Goal: Book appointment/travel/reservation

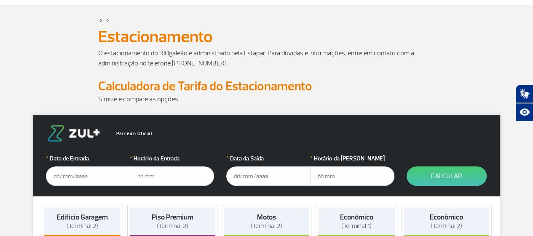
scroll to position [84, 0]
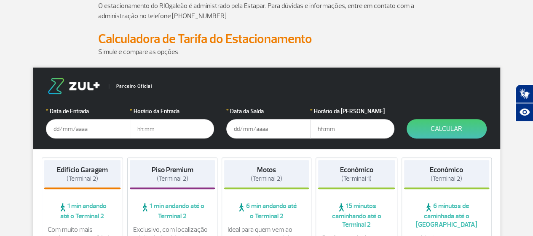
click at [69, 127] on input "text" at bounding box center [88, 128] width 84 height 19
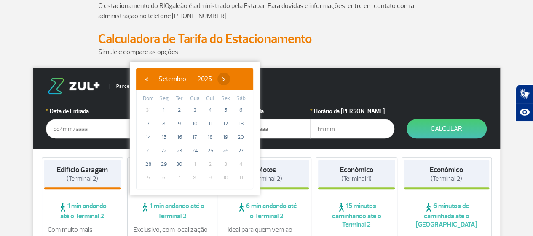
click at [230, 78] on span "›" at bounding box center [224, 79] width 13 height 13
click at [192, 109] on span "1" at bounding box center [194, 109] width 13 height 13
type input "[DATE]"
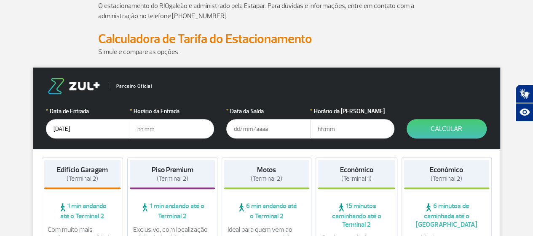
click at [148, 126] on input "text" at bounding box center [172, 128] width 84 height 19
click at [151, 129] on input "text" at bounding box center [172, 128] width 84 height 19
click at [155, 130] on input "text" at bounding box center [172, 128] width 84 height 19
type input "10:30"
click at [239, 130] on input "text" at bounding box center [268, 128] width 84 height 19
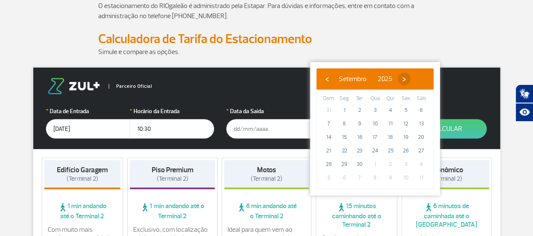
click at [411, 78] on span "›" at bounding box center [404, 79] width 13 height 13
click at [360, 123] on span "7" at bounding box center [359, 123] width 13 height 13
type input "[DATE]"
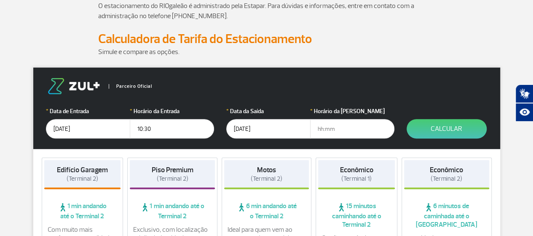
click at [336, 126] on input "text" at bounding box center [352, 128] width 84 height 19
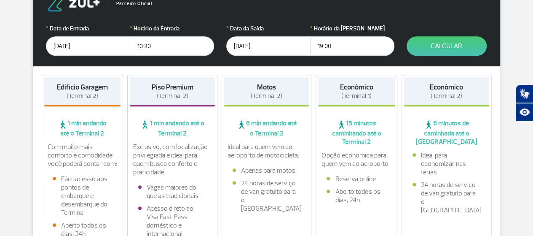
scroll to position [169, 0]
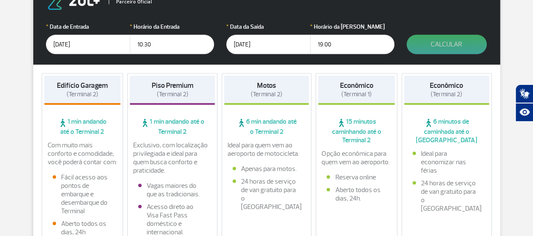
type input "19:00"
click at [433, 46] on button "Calcular" at bounding box center [447, 44] width 80 height 19
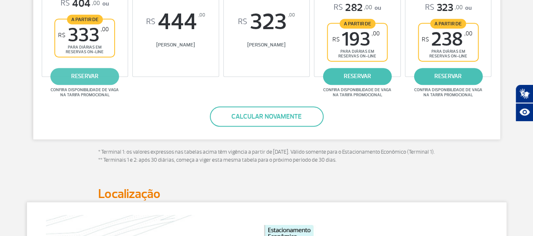
scroll to position [172, 0]
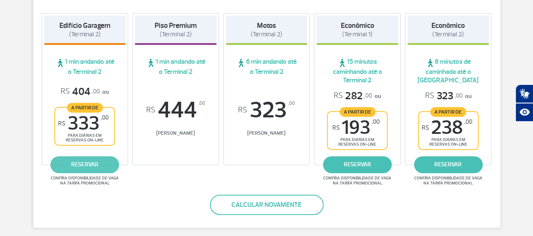
click at [95, 164] on link "reservar" at bounding box center [85, 164] width 69 height 17
